Goal: Contribute content: Contribute content

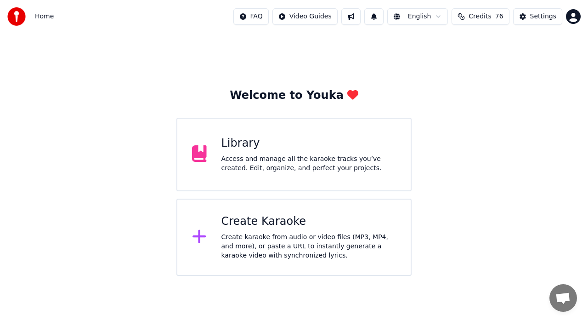
click at [245, 152] on div "Library Access and manage all the karaoke tracks you’ve created. Edit, organize…" at bounding box center [309, 154] width 175 height 37
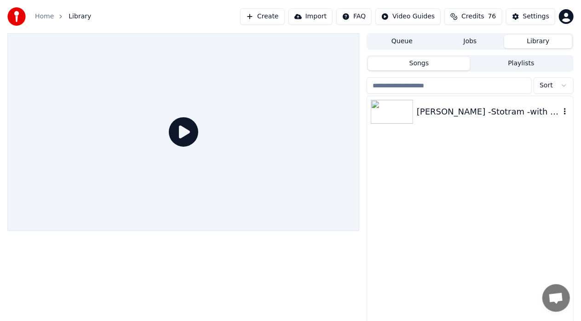
click at [416, 114] on div at bounding box center [394, 112] width 46 height 24
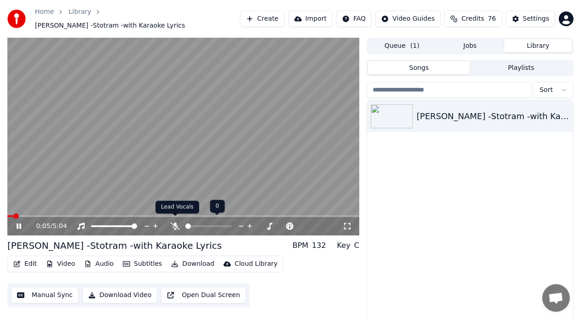
click at [175, 223] on icon at bounding box center [175, 226] width 9 height 7
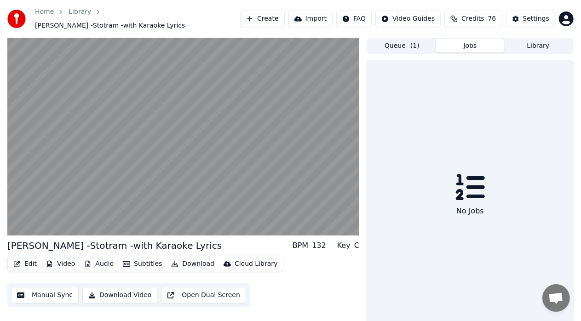
click at [477, 43] on button "Jobs" at bounding box center [470, 45] width 68 height 13
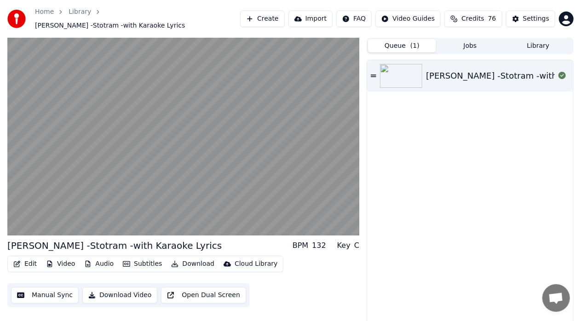
click at [407, 43] on button "Queue ( 1 )" at bounding box center [402, 45] width 68 height 13
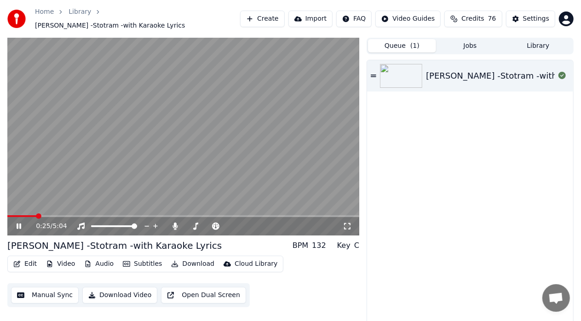
click at [348, 223] on icon at bounding box center [346, 226] width 9 height 7
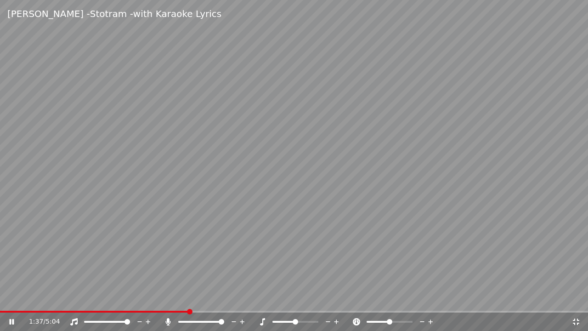
click at [521, 224] on video at bounding box center [294, 165] width 588 height 331
click at [511, 228] on video at bounding box center [294, 165] width 588 height 331
click at [579, 320] on icon at bounding box center [576, 321] width 9 height 7
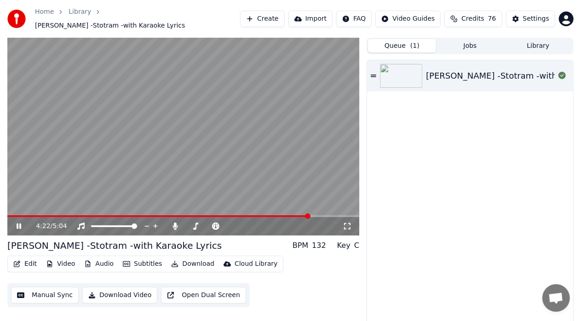
click at [351, 223] on icon at bounding box center [346, 226] width 9 height 7
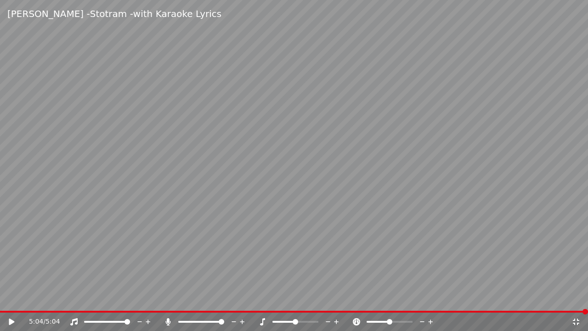
click at [577, 320] on icon at bounding box center [576, 321] width 9 height 7
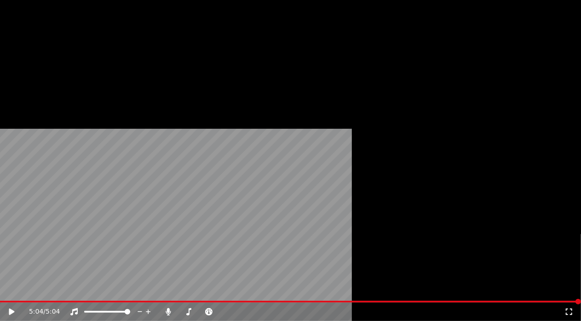
click at [31, 73] on button "Edit" at bounding box center [25, 66] width 31 height 13
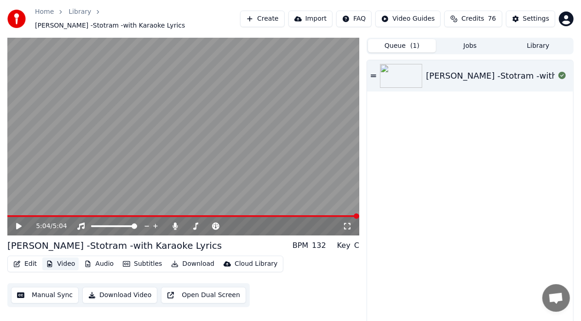
click at [58, 262] on button "Video" at bounding box center [60, 263] width 36 height 13
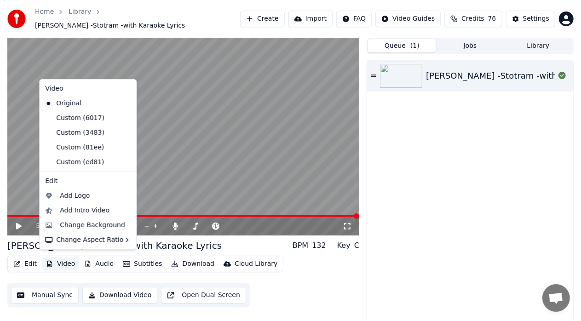
click at [58, 262] on button "Video" at bounding box center [60, 263] width 36 height 13
click at [78, 218] on div "Change Background" at bounding box center [87, 225] width 93 height 15
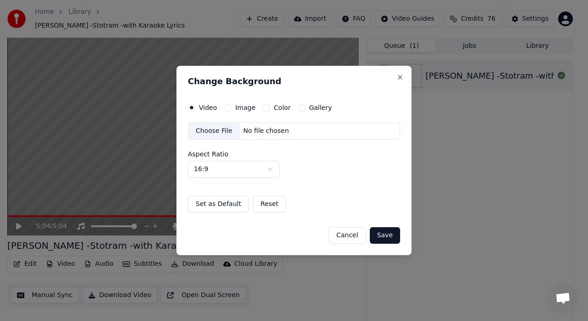
click at [248, 106] on label "Image" at bounding box center [245, 107] width 20 height 6
click at [232, 106] on button "Image" at bounding box center [227, 107] width 7 height 7
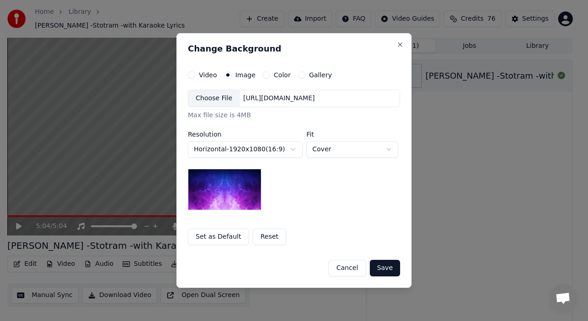
click at [226, 102] on div "Choose File" at bounding box center [213, 98] width 51 height 17
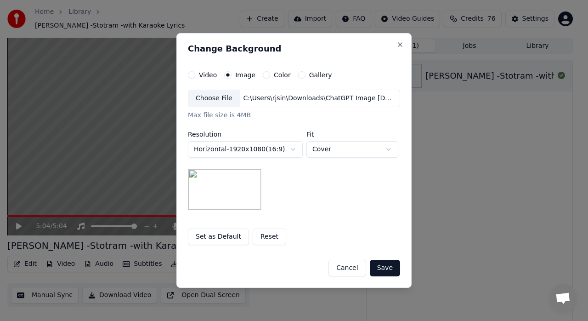
click at [385, 268] on button "Save" at bounding box center [385, 268] width 30 height 17
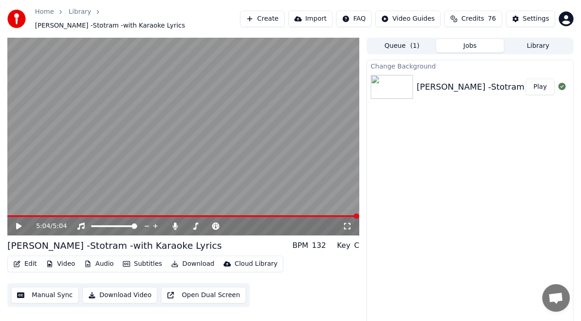
click at [541, 85] on button "Play" at bounding box center [539, 87] width 29 height 17
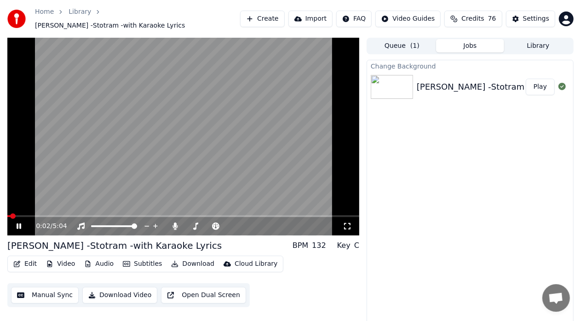
click at [352, 224] on div "0:02 / 5:04" at bounding box center [183, 226] width 344 height 9
click at [345, 223] on icon at bounding box center [346, 226] width 9 height 7
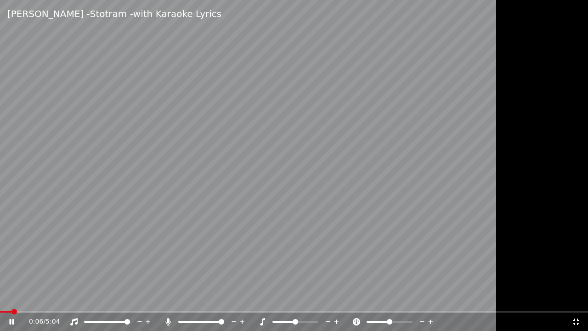
click at [449, 181] on video at bounding box center [294, 165] width 588 height 331
click at [580, 320] on icon at bounding box center [576, 321] width 9 height 7
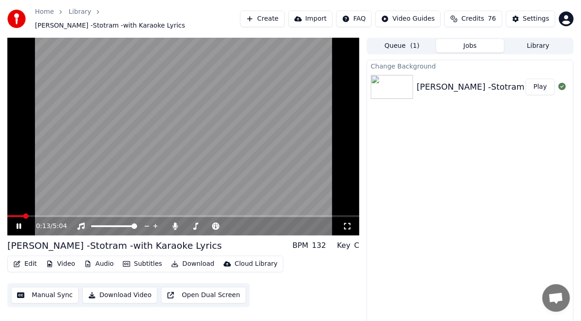
click at [350, 223] on icon at bounding box center [346, 226] width 9 height 7
click at [350, 231] on div "0:13 / 5:04 [PERSON_NAME] -Stotram -with Karaoke Lyrics BPM 132 Key C Edit Vide…" at bounding box center [183, 185] width 352 height 295
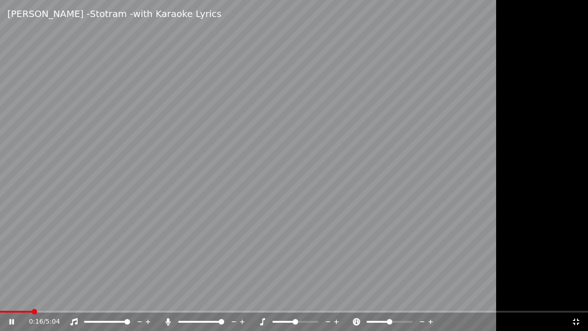
click at [574, 320] on icon at bounding box center [576, 322] width 6 height 6
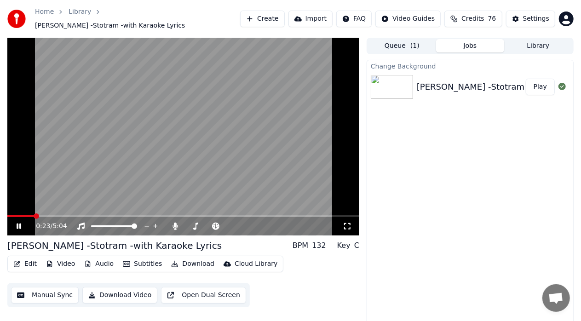
click at [18, 223] on icon at bounding box center [19, 226] width 5 height 6
click at [69, 260] on button "Video" at bounding box center [60, 263] width 36 height 13
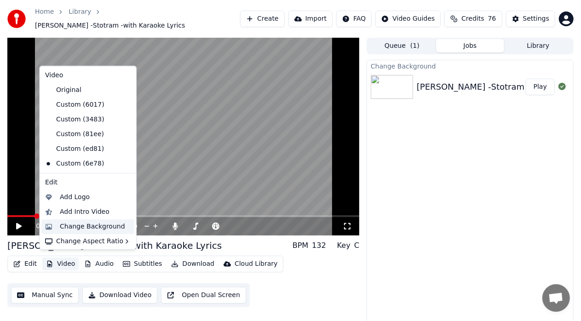
click at [79, 225] on div "Change Background" at bounding box center [92, 226] width 65 height 9
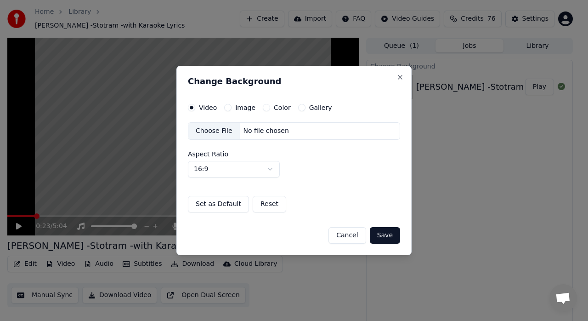
click at [218, 132] on div "Choose File" at bounding box center [213, 131] width 51 height 17
click at [386, 234] on button "Save" at bounding box center [385, 235] width 30 height 17
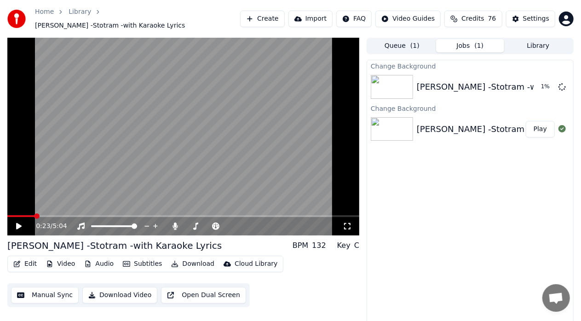
click at [8, 215] on span at bounding box center [20, 216] width 27 height 2
click at [7, 213] on span at bounding box center [10, 216] width 6 height 6
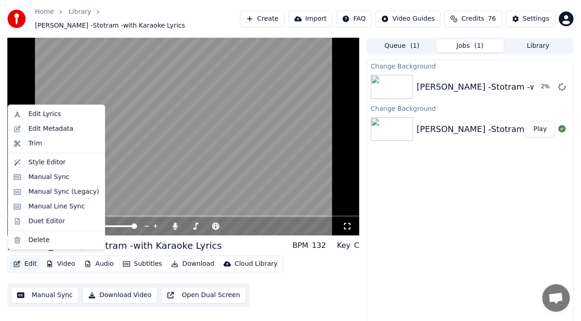
click at [28, 260] on button "Edit" at bounding box center [25, 263] width 31 height 13
click at [35, 132] on div "Edit Metadata" at bounding box center [51, 128] width 45 height 9
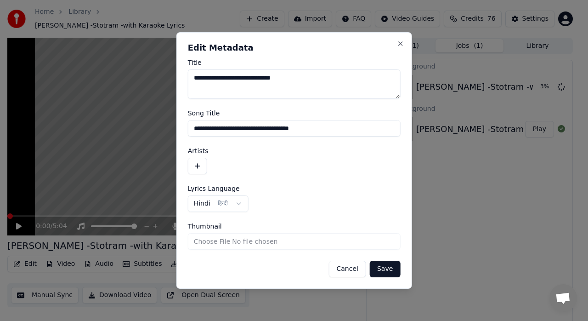
click at [329, 132] on input "**********" at bounding box center [294, 128] width 213 height 17
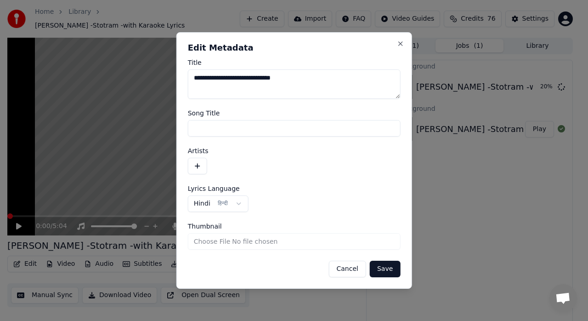
paste input "**********"
click at [263, 244] on input "Thumbnail" at bounding box center [294, 241] width 213 height 17
click at [233, 131] on input "**********" at bounding box center [294, 128] width 213 height 17
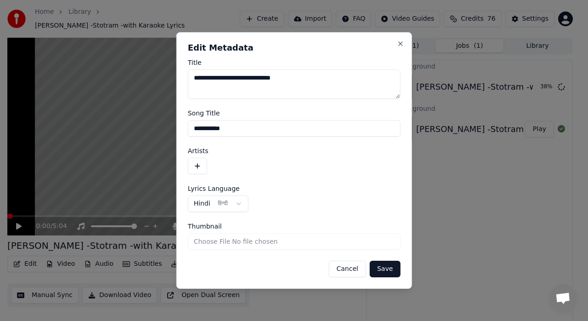
paste input "********"
type input "**********"
click at [226, 79] on textarea "**********" at bounding box center [294, 83] width 213 height 29
type textarea "**********"
click at [386, 272] on button "Save" at bounding box center [385, 269] width 30 height 17
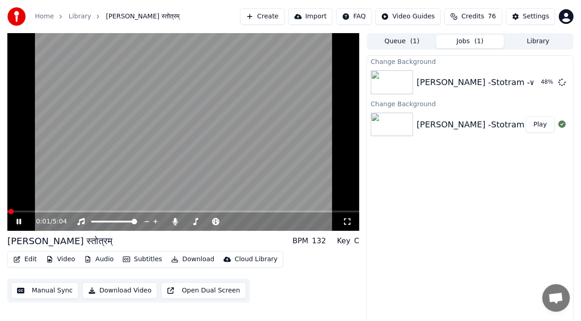
click at [9, 211] on span at bounding box center [7, 212] width 1 height 2
click at [18, 226] on div "0:01 / 5:04" at bounding box center [183, 221] width 344 height 9
click at [17, 227] on div "0:05 / 5:04" at bounding box center [183, 221] width 352 height 18
click at [17, 221] on icon at bounding box center [19, 222] width 5 height 6
click at [7, 211] on span at bounding box center [10, 212] width 6 height 6
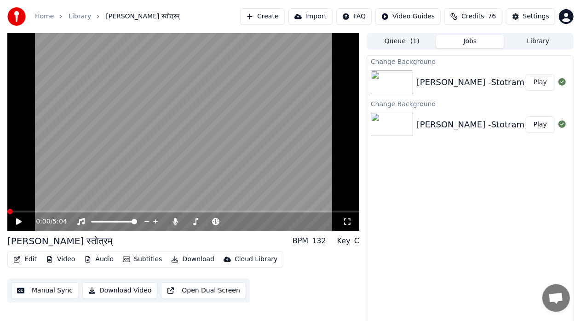
click at [538, 83] on button "Play" at bounding box center [539, 82] width 29 height 17
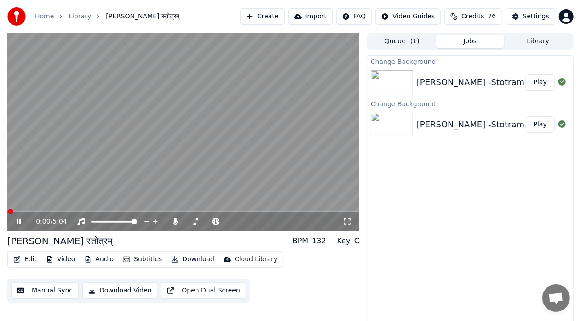
click at [349, 224] on icon at bounding box center [347, 221] width 6 height 6
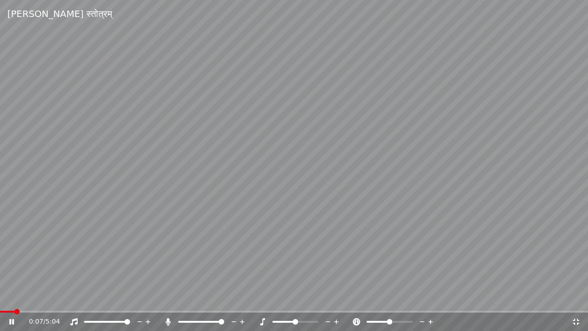
click at [463, 188] on video at bounding box center [294, 165] width 588 height 331
click at [576, 320] on icon at bounding box center [576, 321] width 9 height 7
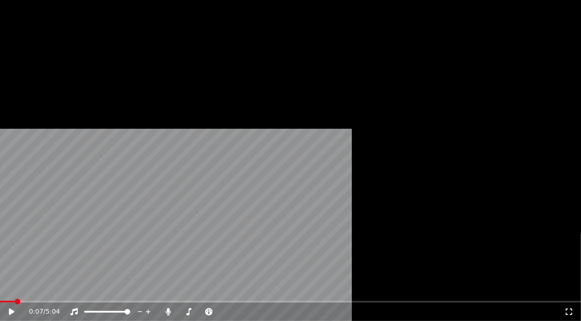
click at [26, 68] on button "Edit" at bounding box center [25, 61] width 31 height 13
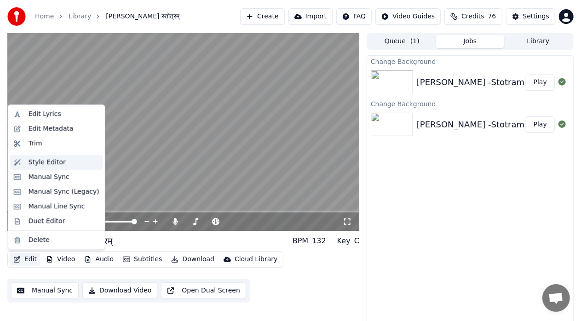
click at [58, 165] on div "Style Editor" at bounding box center [47, 162] width 37 height 9
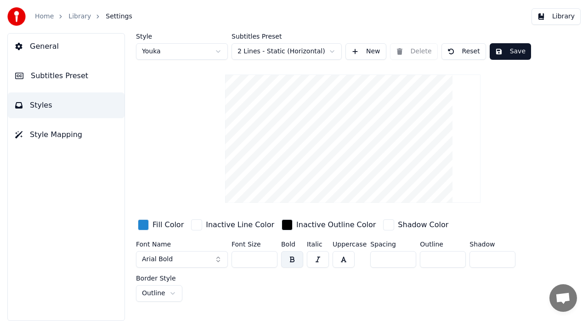
click at [65, 85] on button "Subtitles Preset" at bounding box center [66, 76] width 117 height 26
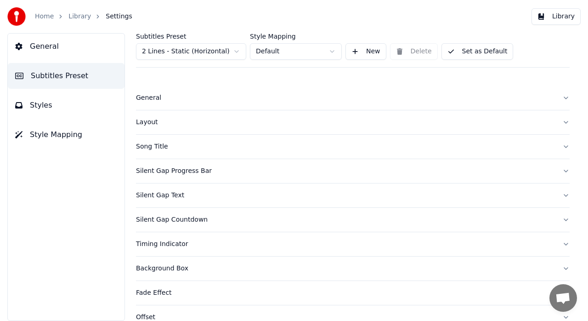
click at [552, 146] on button "Song Title" at bounding box center [353, 147] width 434 height 24
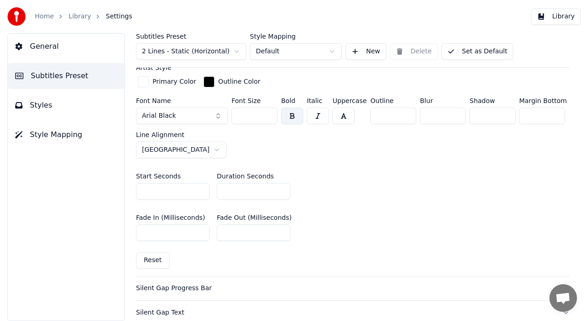
scroll to position [384, 0]
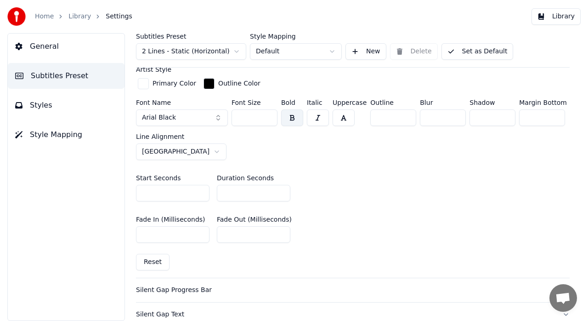
type input "*"
click at [282, 189] on input "*" at bounding box center [254, 193] width 74 height 17
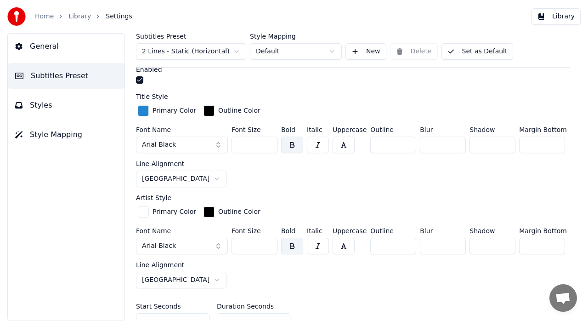
scroll to position [253, 0]
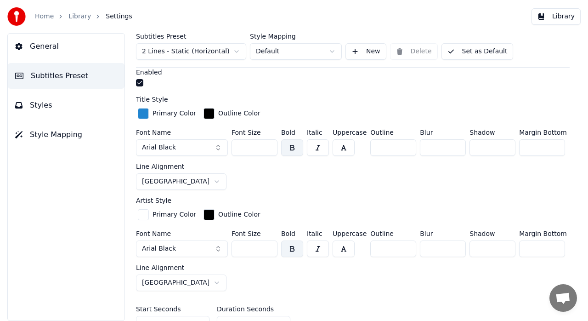
click at [199, 180] on html "Home Library Settings Library General Subtitles Preset Styles Style Mapping Sub…" at bounding box center [294, 160] width 588 height 321
click at [260, 187] on div "Font Name Arial Black Font Size *** Bold Italic Uppercase Outline * Blur * Shad…" at bounding box center [353, 159] width 434 height 61
click at [280, 183] on div "Font Name Arial Black Font Size *** Bold Italic Uppercase Outline * Blur * Shad…" at bounding box center [353, 159] width 434 height 61
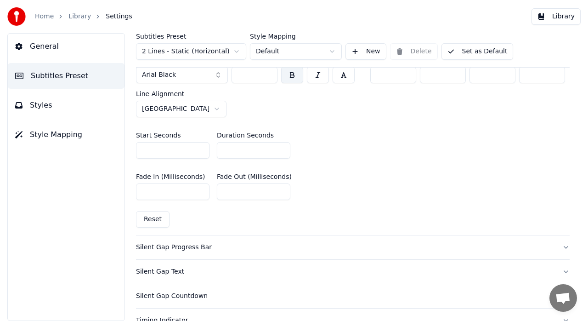
scroll to position [430, 0]
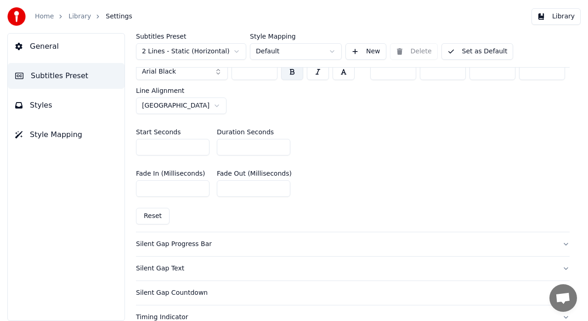
click at [74, 20] on link "Library" at bounding box center [79, 16] width 23 height 9
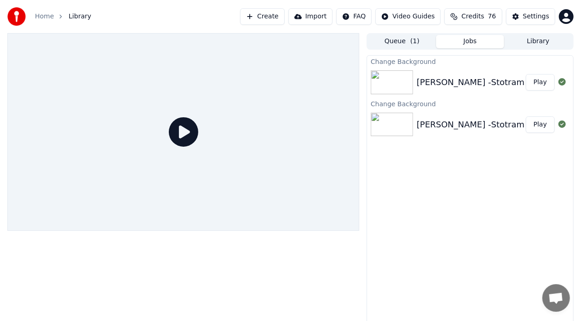
click at [544, 85] on button "Play" at bounding box center [539, 82] width 29 height 17
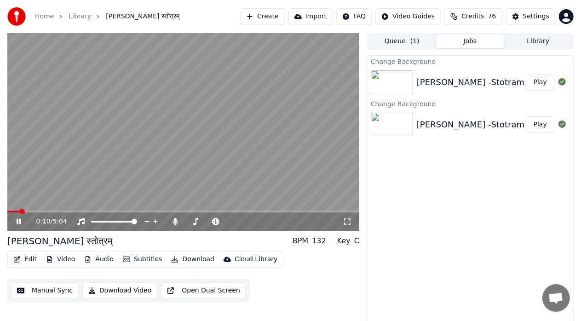
click at [20, 223] on icon at bounding box center [19, 222] width 5 height 6
click at [23, 260] on button "Edit" at bounding box center [25, 259] width 31 height 13
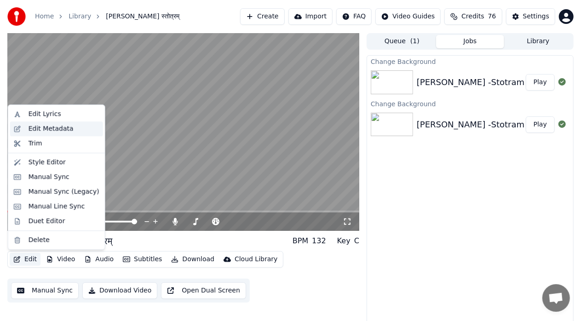
click at [63, 133] on div "Edit Metadata" at bounding box center [51, 128] width 45 height 9
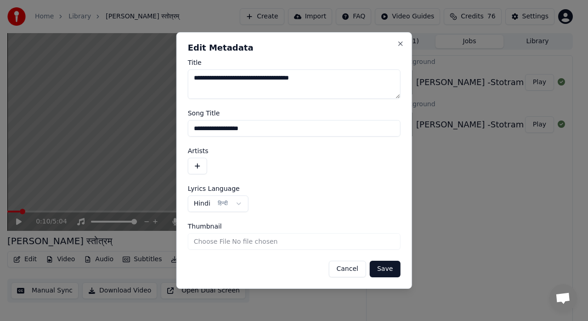
click at [252, 127] on input "**********" at bounding box center [294, 128] width 213 height 17
click at [285, 93] on textarea "**********" at bounding box center [294, 83] width 213 height 29
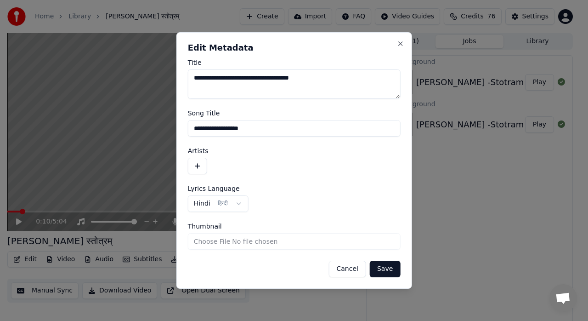
click at [285, 93] on textarea "**********" at bounding box center [294, 83] width 213 height 29
paste textarea
type textarea "**********"
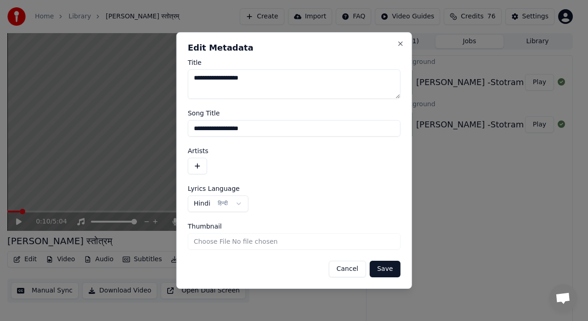
click at [252, 126] on input "**********" at bounding box center [294, 128] width 213 height 17
click at [388, 270] on button "Save" at bounding box center [385, 269] width 30 height 17
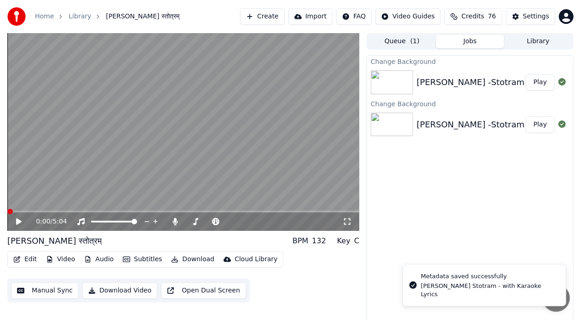
click at [418, 194] on div "Change Background [PERSON_NAME] -Stotram -with Karaoke Lyrics Play Change Backg…" at bounding box center [469, 191] width 207 height 273
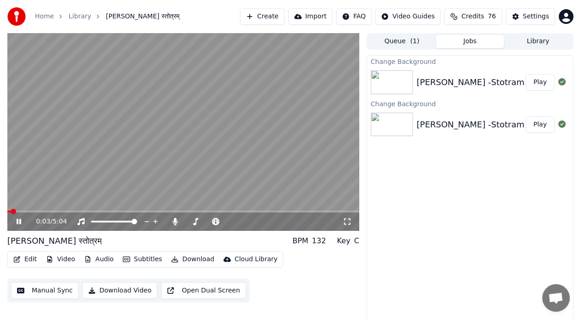
click at [11, 211] on span at bounding box center [9, 212] width 4 height 2
click at [7, 211] on span at bounding box center [10, 212] width 6 height 6
click at [20, 221] on icon at bounding box center [19, 222] width 5 height 6
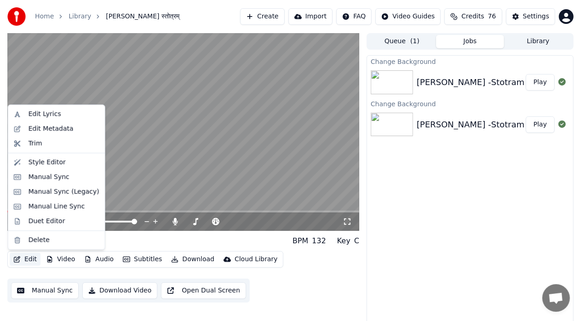
click at [34, 262] on button "Edit" at bounding box center [25, 259] width 31 height 13
click at [56, 126] on div "Edit Metadata" at bounding box center [51, 128] width 45 height 9
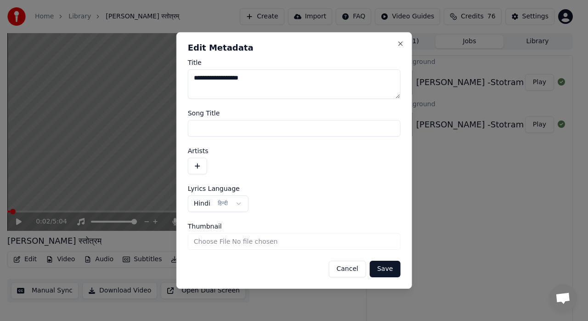
click at [347, 195] on div "**********" at bounding box center [294, 203] width 213 height 17
click at [386, 269] on button "Save" at bounding box center [385, 269] width 30 height 17
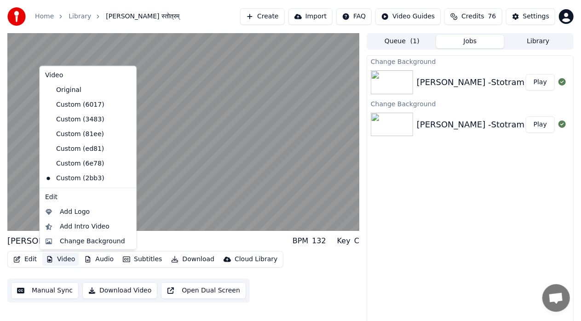
click at [68, 260] on button "Video" at bounding box center [60, 259] width 36 height 13
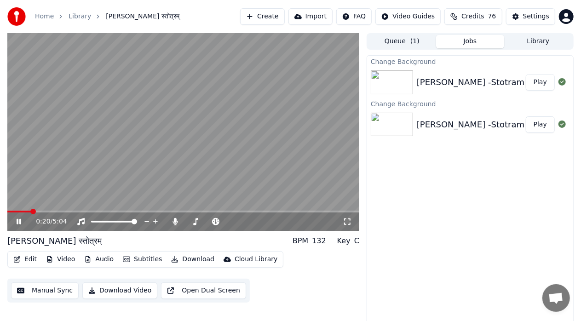
click at [497, 179] on div "Change Background [PERSON_NAME] -Stotram -with Karaoke Lyrics Play Change Backg…" at bounding box center [469, 191] width 207 height 273
click at [9, 210] on video at bounding box center [183, 132] width 352 height 198
click at [9, 211] on span at bounding box center [7, 212] width 1 height 2
click at [8, 213] on span at bounding box center [11, 212] width 6 height 6
click at [21, 224] on icon at bounding box center [25, 221] width 21 height 7
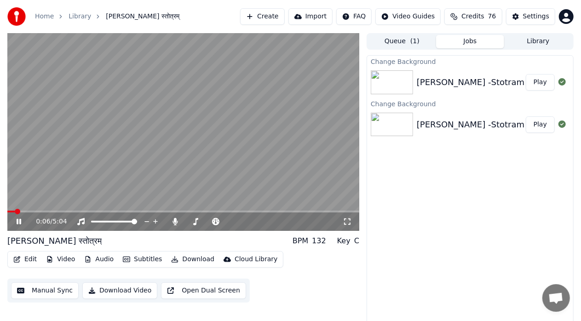
click at [346, 225] on div "0:06 / 5:04" at bounding box center [183, 221] width 344 height 9
click at [348, 223] on icon at bounding box center [346, 221] width 9 height 7
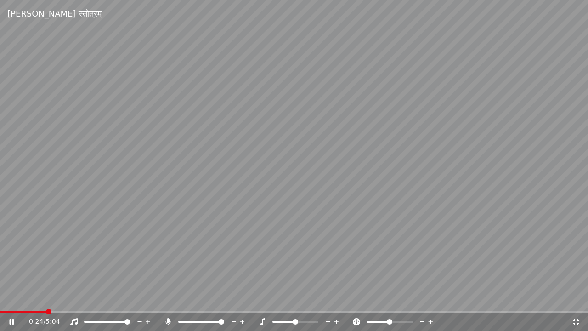
click at [579, 318] on div "0:24 / 5:04" at bounding box center [294, 321] width 581 height 9
click at [575, 319] on icon at bounding box center [576, 322] width 6 height 6
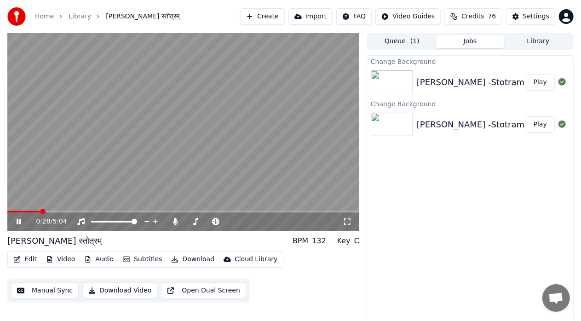
click at [21, 223] on icon at bounding box center [19, 222] width 5 height 6
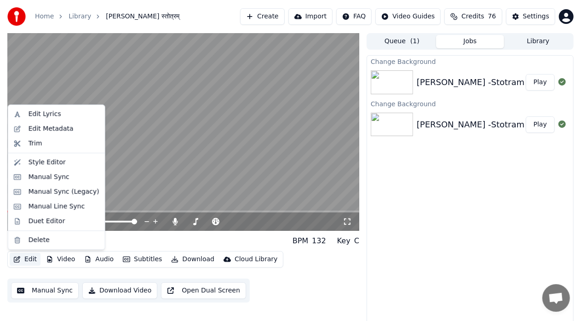
click at [29, 260] on button "Edit" at bounding box center [25, 259] width 31 height 13
click at [47, 119] on div "Edit Lyrics" at bounding box center [56, 114] width 93 height 15
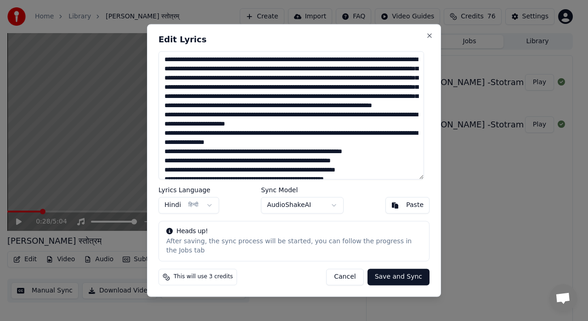
click at [319, 108] on textarea at bounding box center [292, 115] width 266 height 128
click at [357, 275] on button "Cancel" at bounding box center [344, 277] width 37 height 17
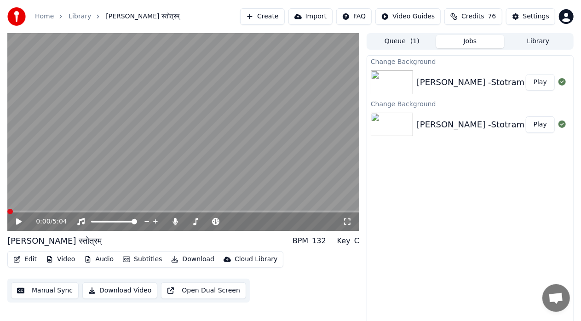
click at [7, 213] on span at bounding box center [10, 212] width 6 height 6
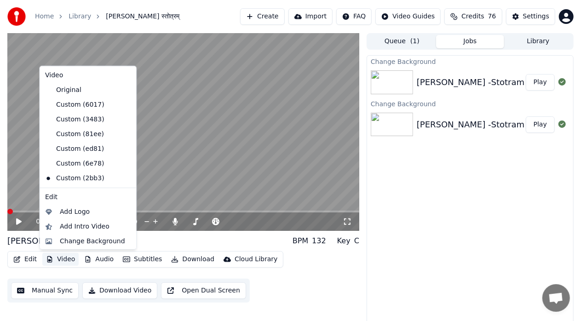
click at [71, 261] on button "Video" at bounding box center [60, 259] width 36 height 13
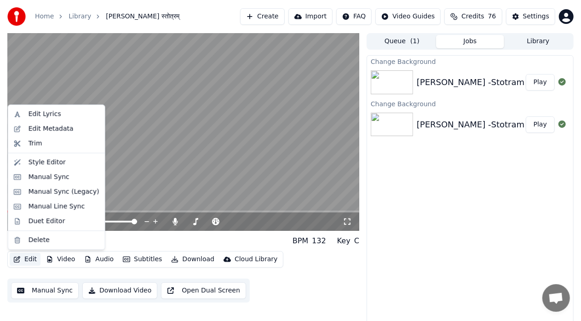
click at [28, 258] on button "Edit" at bounding box center [25, 259] width 31 height 13
click at [46, 166] on div "Style Editor" at bounding box center [47, 162] width 37 height 9
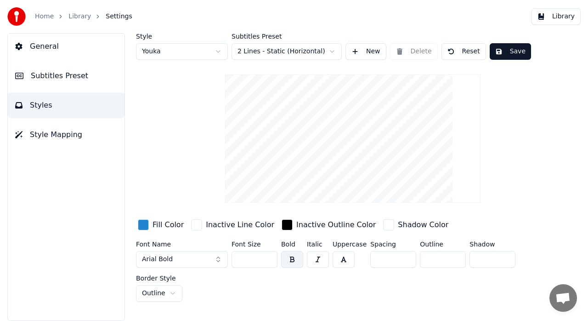
click at [407, 102] on video at bounding box center [353, 138] width 256 height 128
click at [334, 51] on html "Home Library Settings Library General Subtitles Preset Styles Style Mapping Sty…" at bounding box center [294, 160] width 588 height 321
click at [525, 140] on div "Style Youka Subtitles Preset 2 Lines - Dynamic (Horizontal) New Delete Reset Sa…" at bounding box center [353, 167] width 434 height 268
click at [69, 136] on span "Style Mapping" at bounding box center [56, 134] width 52 height 11
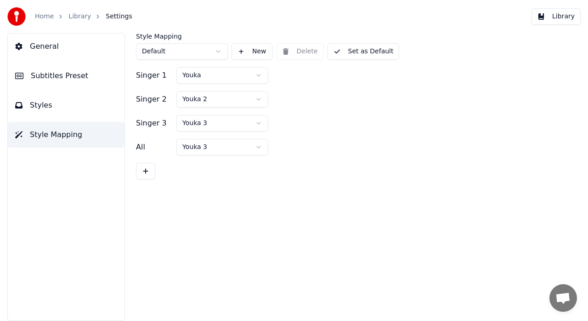
click at [69, 74] on span "Subtitles Preset" at bounding box center [59, 75] width 57 height 11
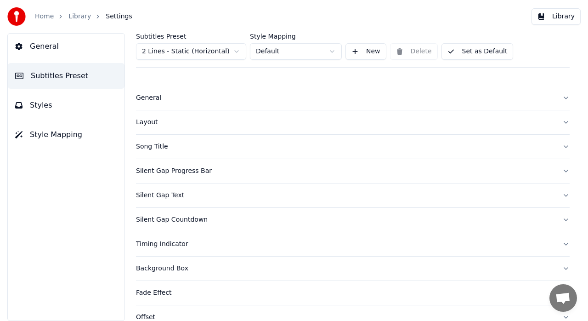
click at [559, 148] on button "Song Title" at bounding box center [353, 147] width 434 height 24
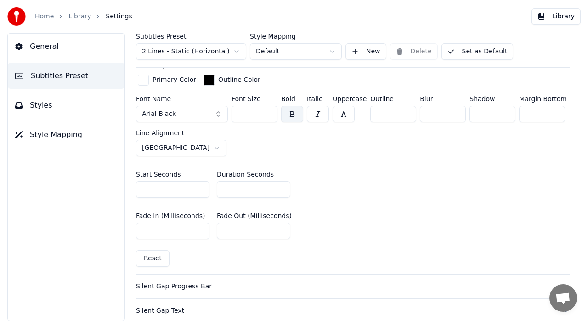
scroll to position [378, 0]
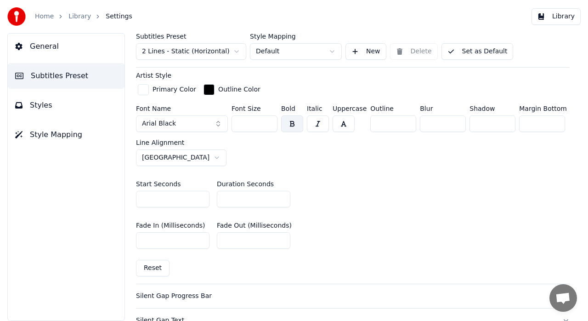
click at [150, 269] on button "Reset" at bounding box center [153, 268] width 34 height 17
type input "*"
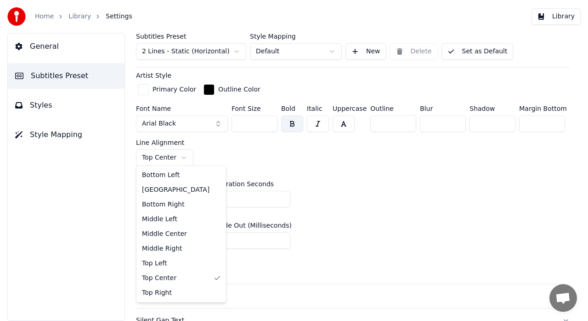
click at [177, 155] on html "Home Library Settings Library General Subtitles Preset Styles Style Mapping Sub…" at bounding box center [294, 160] width 588 height 321
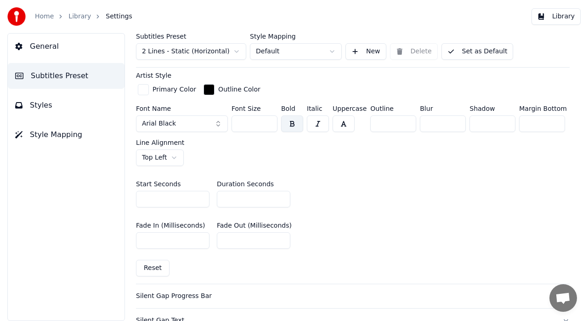
click at [405, 185] on div "Start Seconds * Duration Seconds *" at bounding box center [353, 193] width 434 height 41
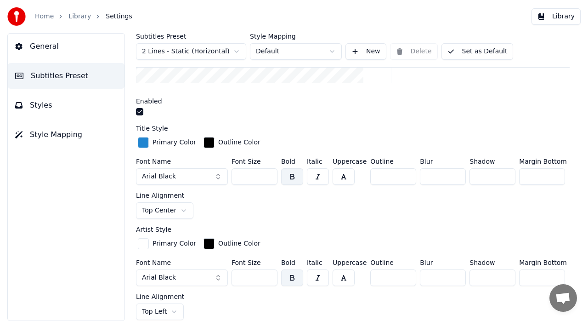
scroll to position [204, 0]
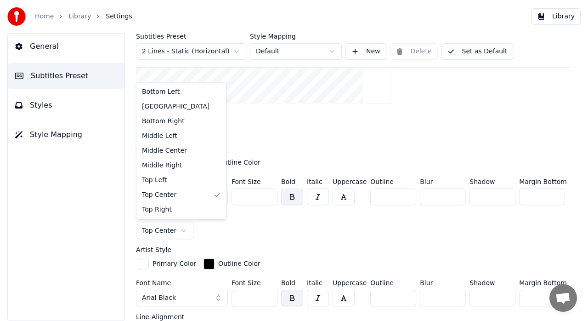
click at [180, 231] on html "Home Library Settings Library General Subtitles Preset Styles Style Mapping Sub…" at bounding box center [294, 160] width 588 height 321
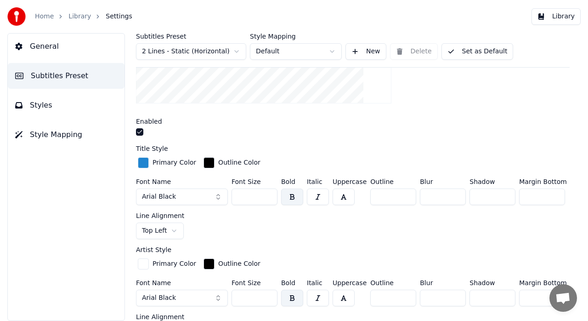
scroll to position [62, 0]
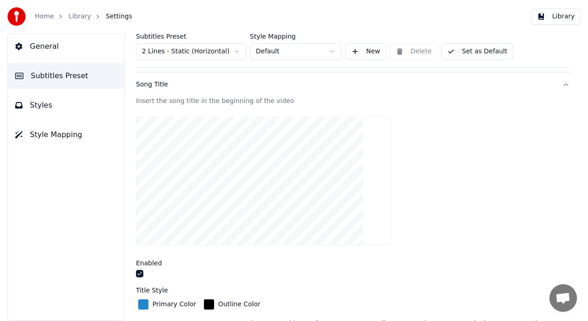
click at [140, 275] on button "button" at bounding box center [139, 273] width 7 height 7
click at [77, 16] on link "Library" at bounding box center [79, 16] width 23 height 9
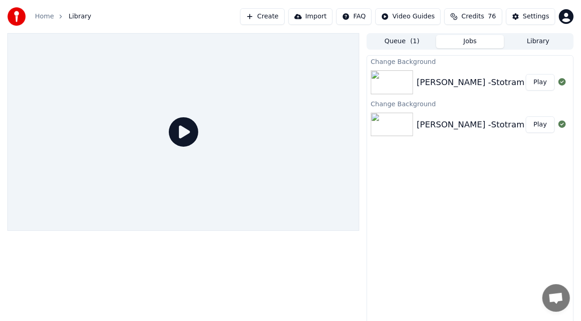
click at [540, 80] on button "Play" at bounding box center [539, 82] width 29 height 17
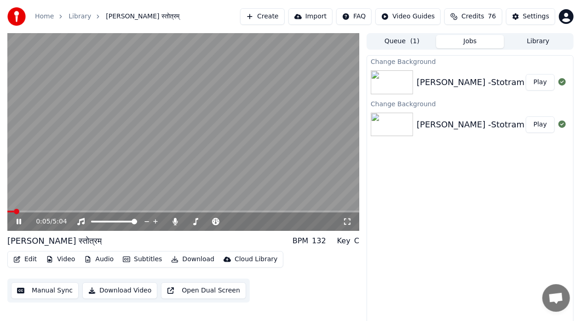
click at [348, 220] on icon at bounding box center [346, 221] width 9 height 7
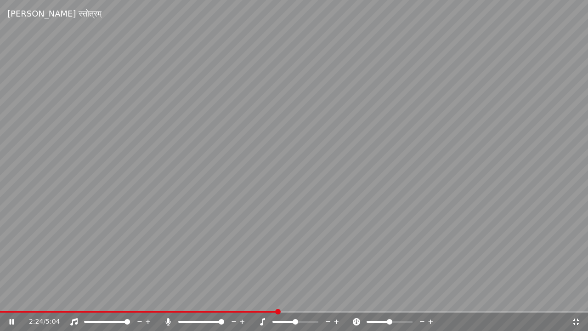
click at [270, 310] on video at bounding box center [294, 165] width 588 height 331
click at [264, 312] on span at bounding box center [132, 312] width 264 height 2
click at [253, 312] on span at bounding box center [126, 312] width 253 height 2
click at [13, 320] on icon at bounding box center [12, 322] width 6 height 6
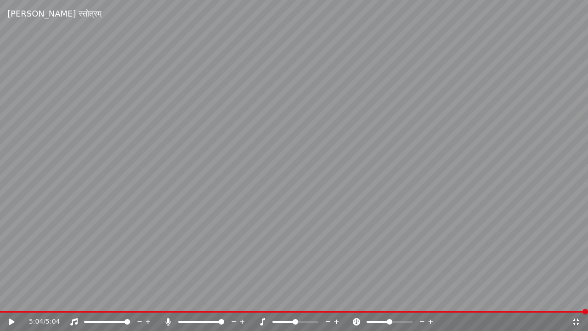
click at [579, 320] on icon at bounding box center [576, 321] width 9 height 7
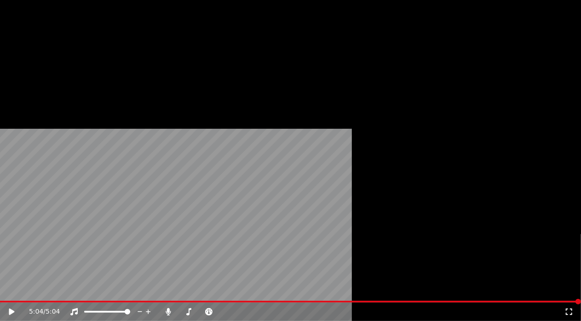
click at [29, 68] on button "Edit" at bounding box center [25, 61] width 31 height 13
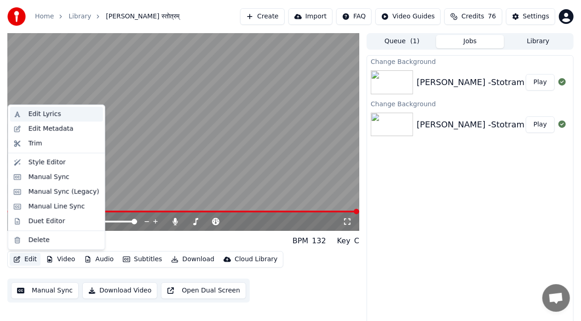
click at [49, 117] on div "Edit Lyrics" at bounding box center [45, 113] width 33 height 9
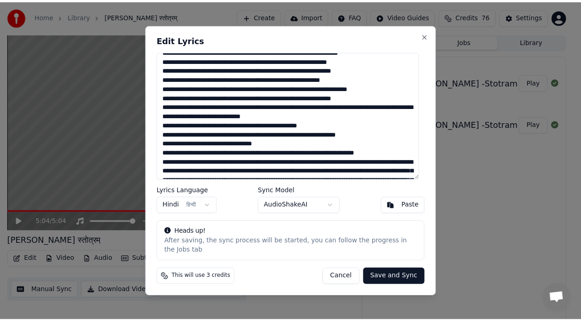
scroll to position [99, 0]
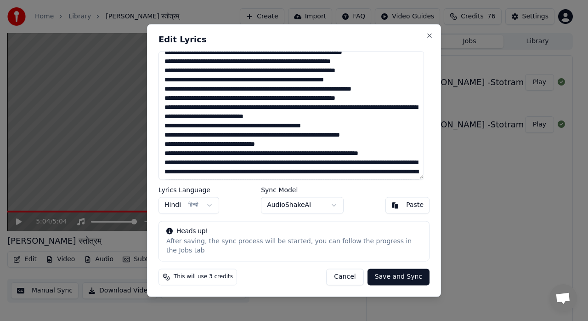
click at [350, 276] on button "Cancel" at bounding box center [344, 277] width 37 height 17
